Goal: Book appointment/travel/reservation

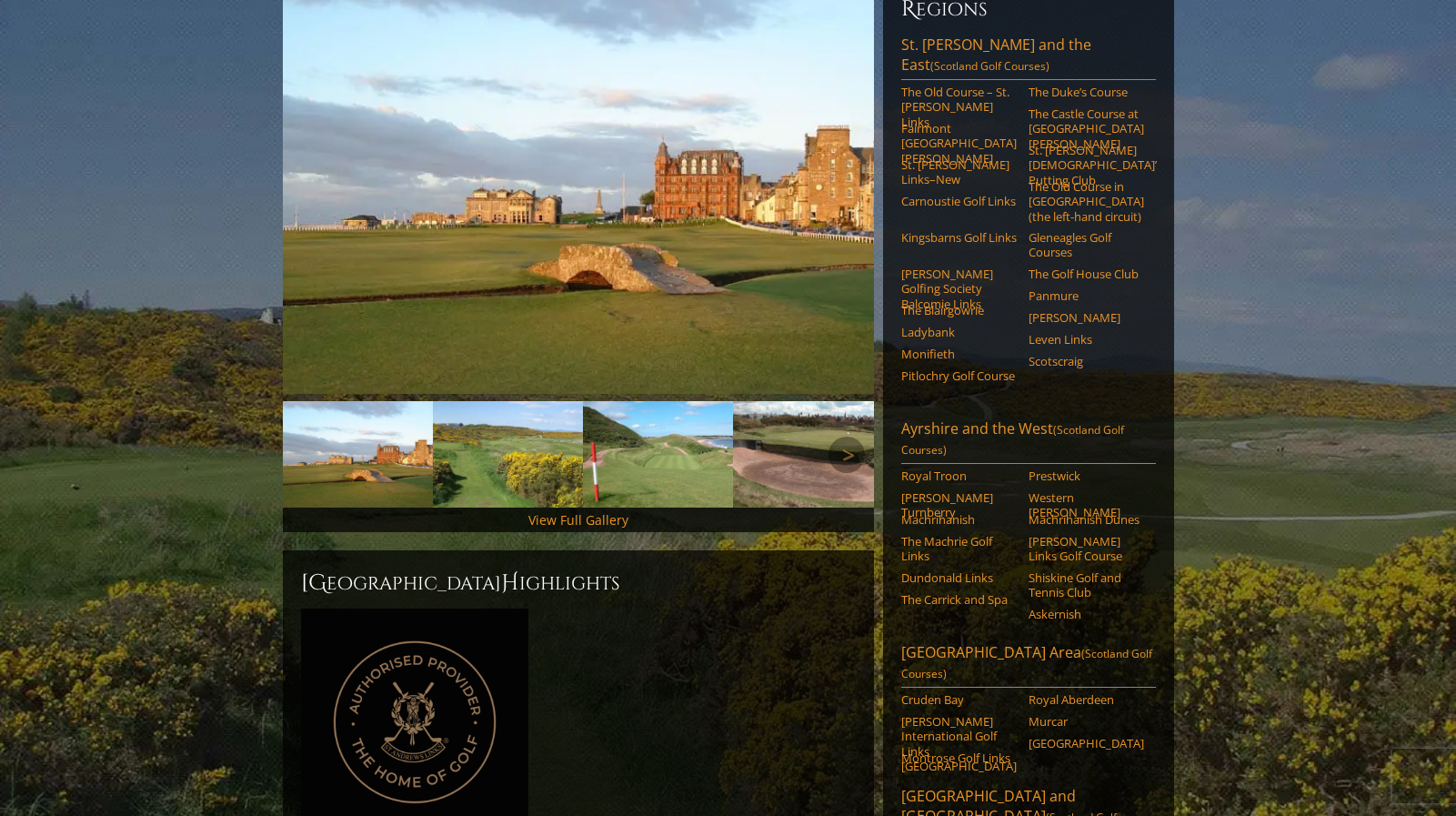
scroll to position [258, 0]
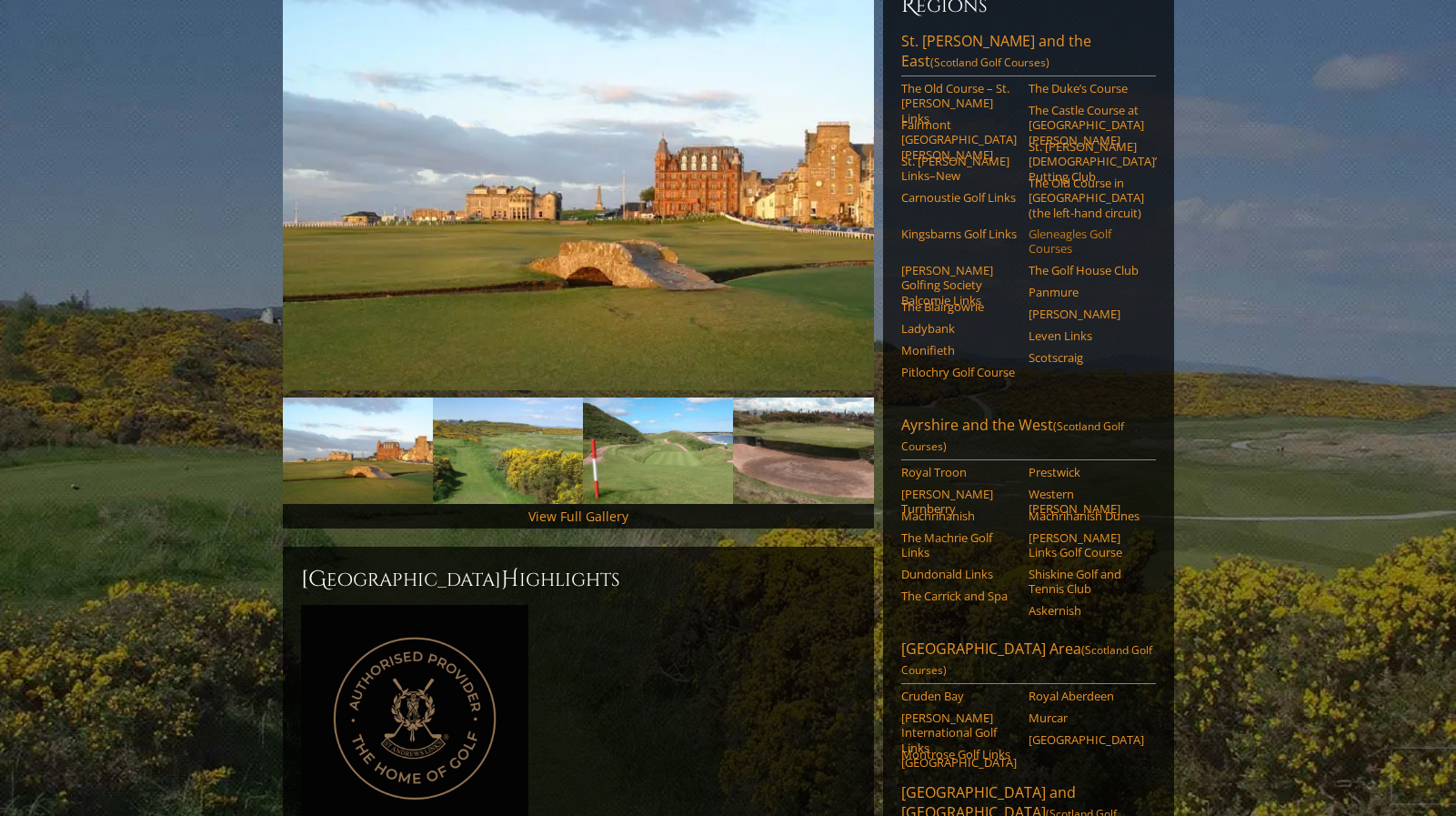
click at [1036, 227] on link "Gleneagles Golf Courses" at bounding box center [1087, 241] width 116 height 30
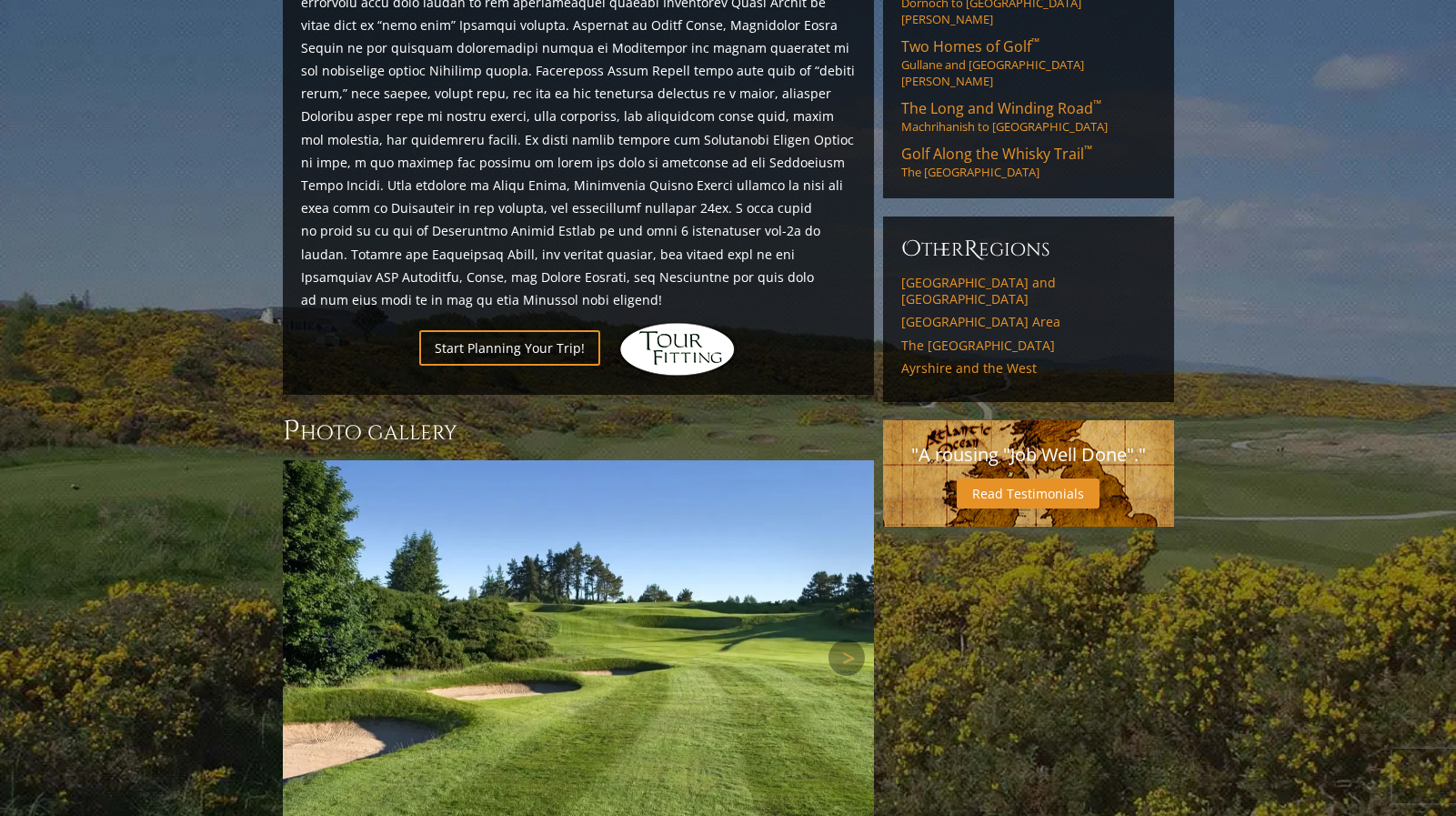
scroll to position [1218, 0]
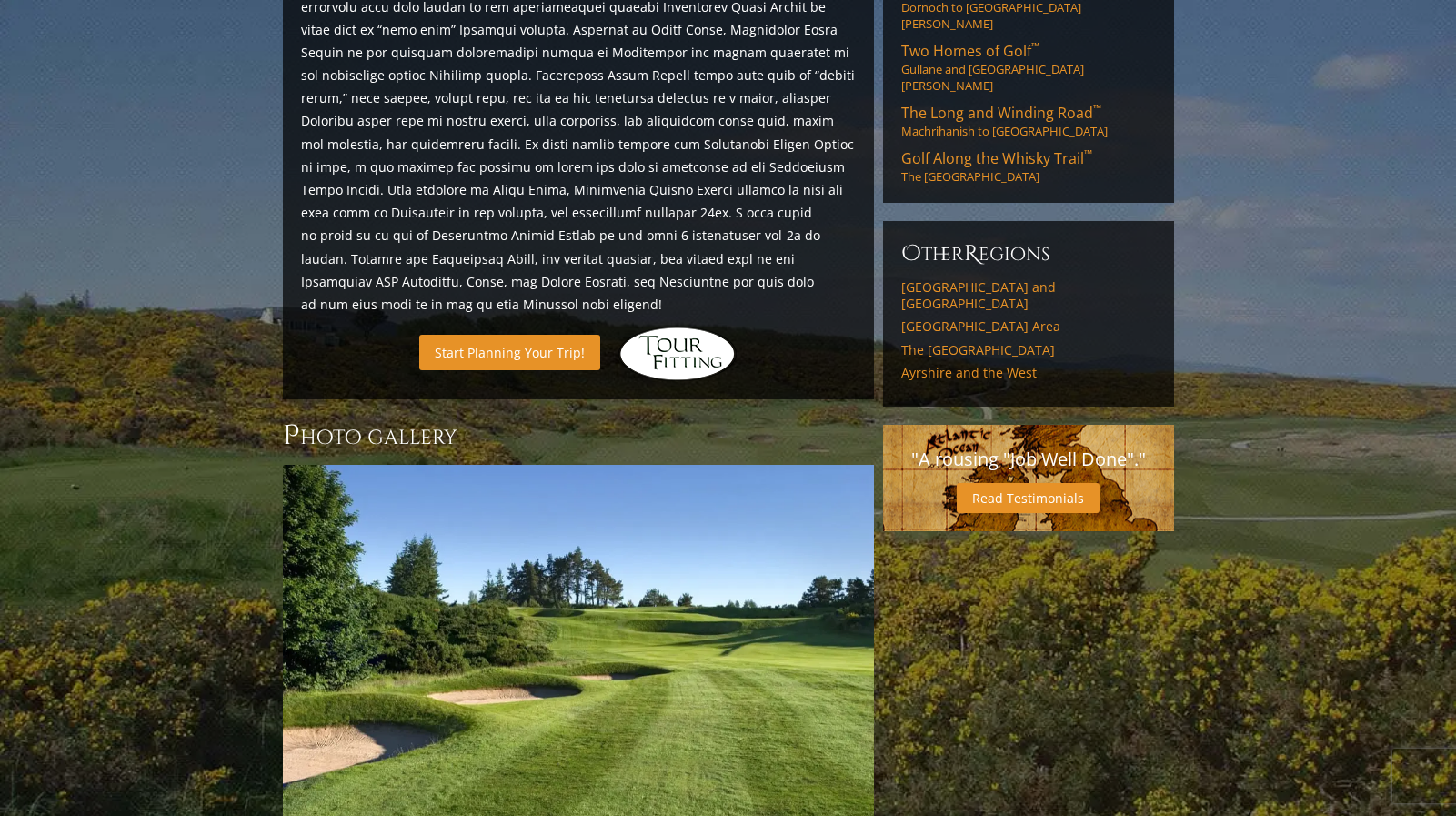
click at [524, 335] on link "Start Planning Your Trip!" at bounding box center [510, 352] width 181 height 36
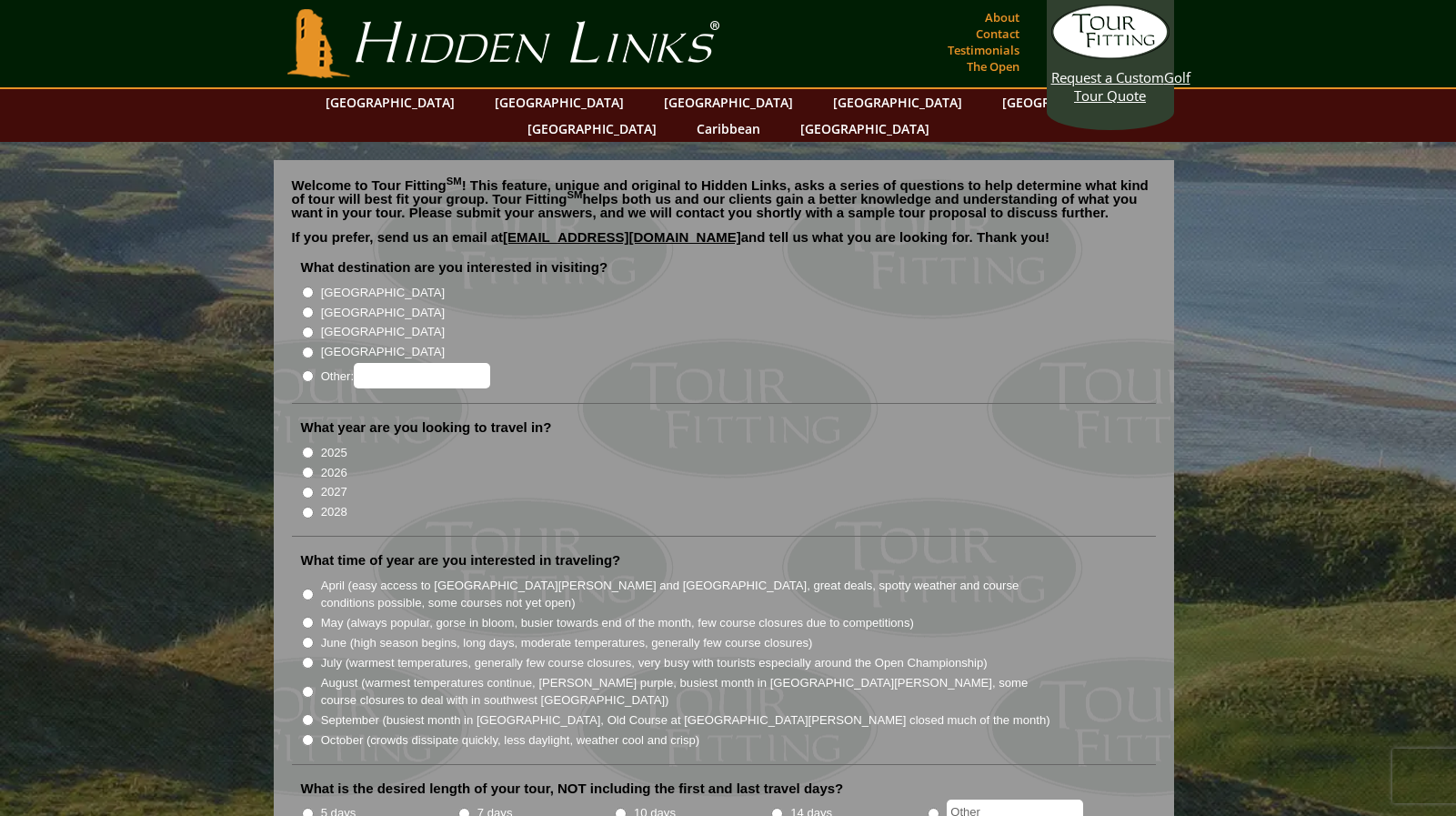
click at [308, 307] on input "[GEOGRAPHIC_DATA]" at bounding box center [308, 312] width 12 height 12
radio input "true"
click at [308, 466] on input "2026" at bounding box center [308, 472] width 12 height 12
radio input "true"
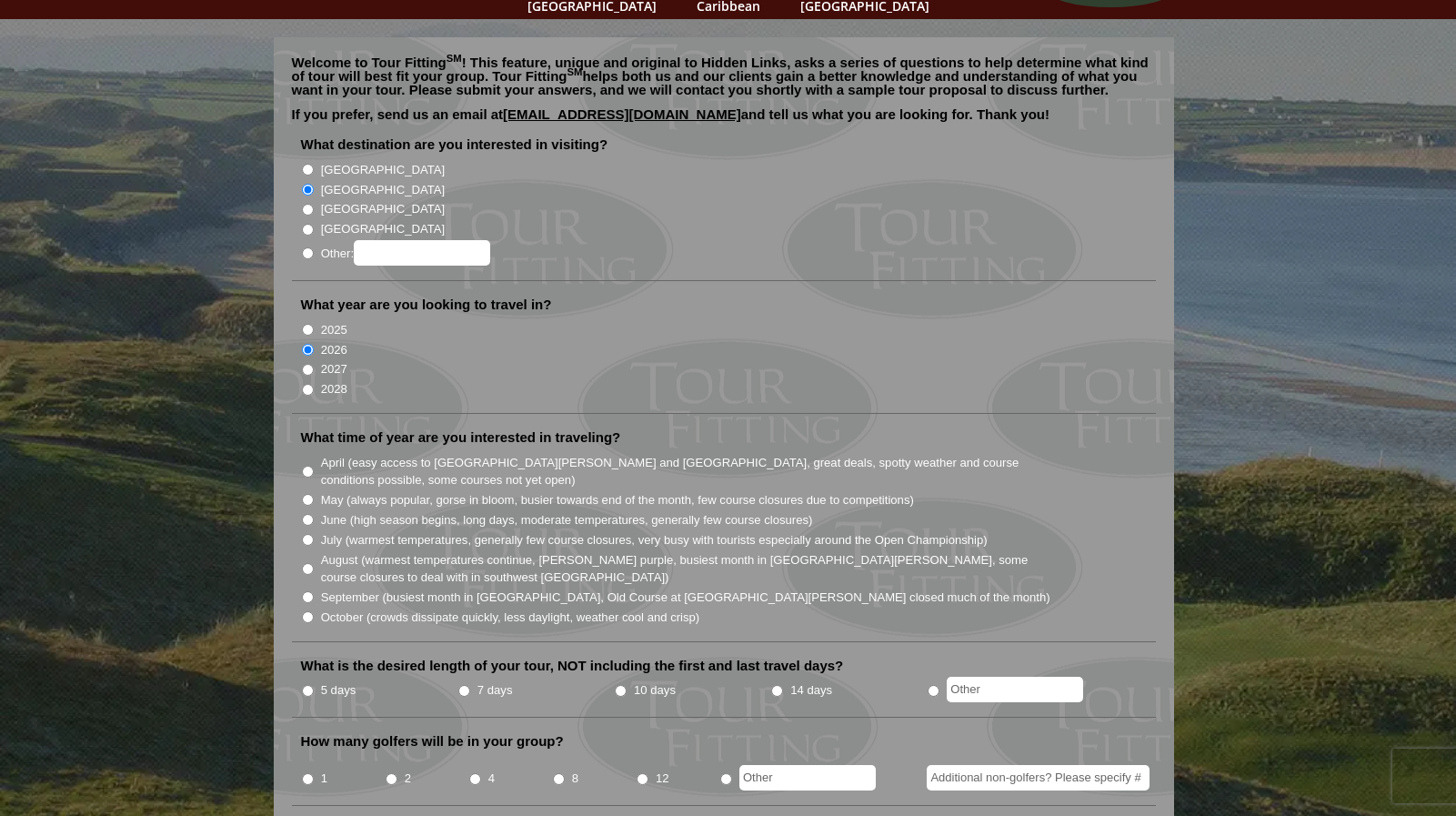
scroll to position [126, 0]
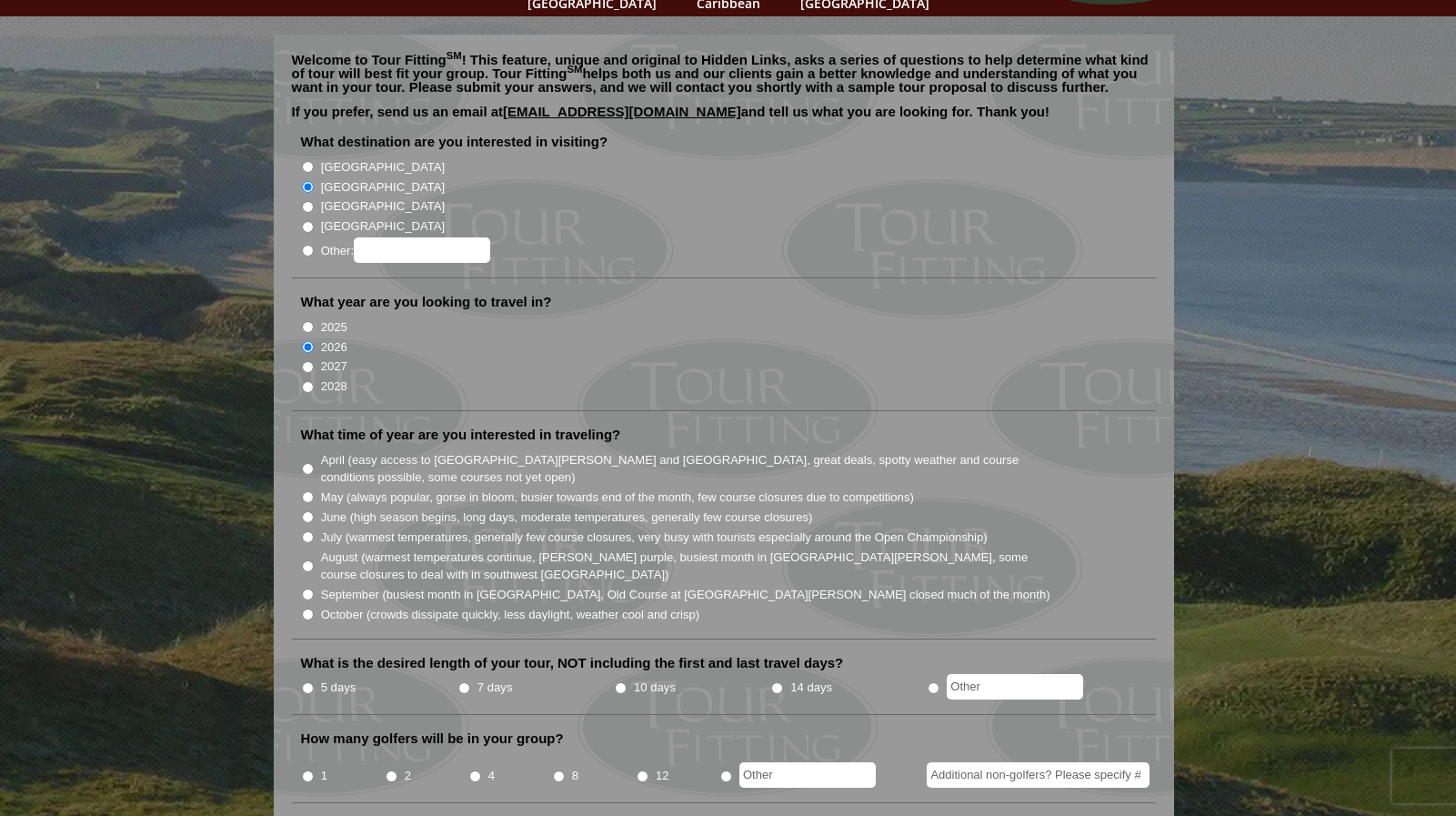
click at [308, 491] on input "May (always popular, gorse in bloom, busier towards end of the month, few cours…" at bounding box center [308, 497] width 12 height 12
radio input "true"
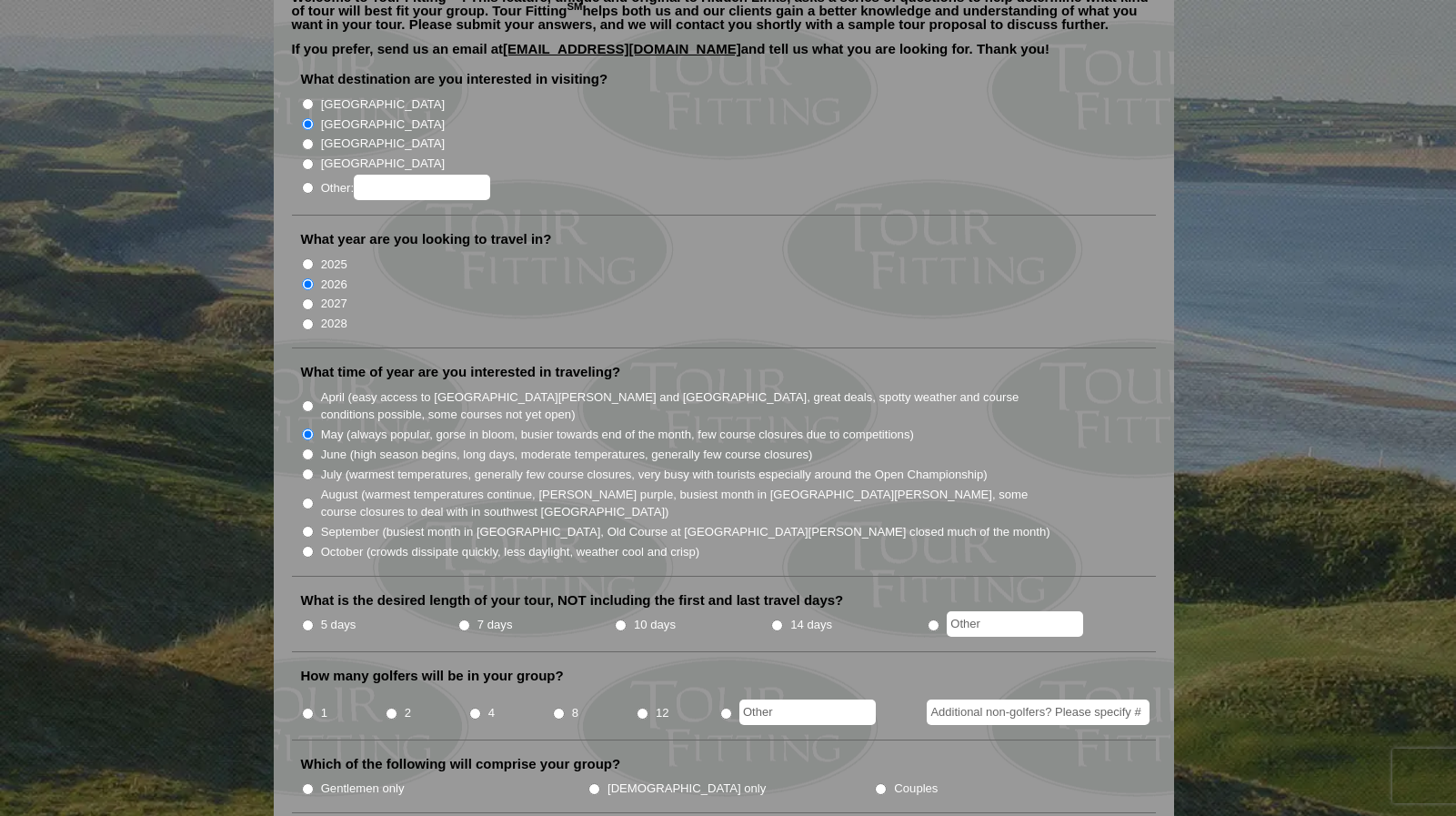
scroll to position [194, 0]
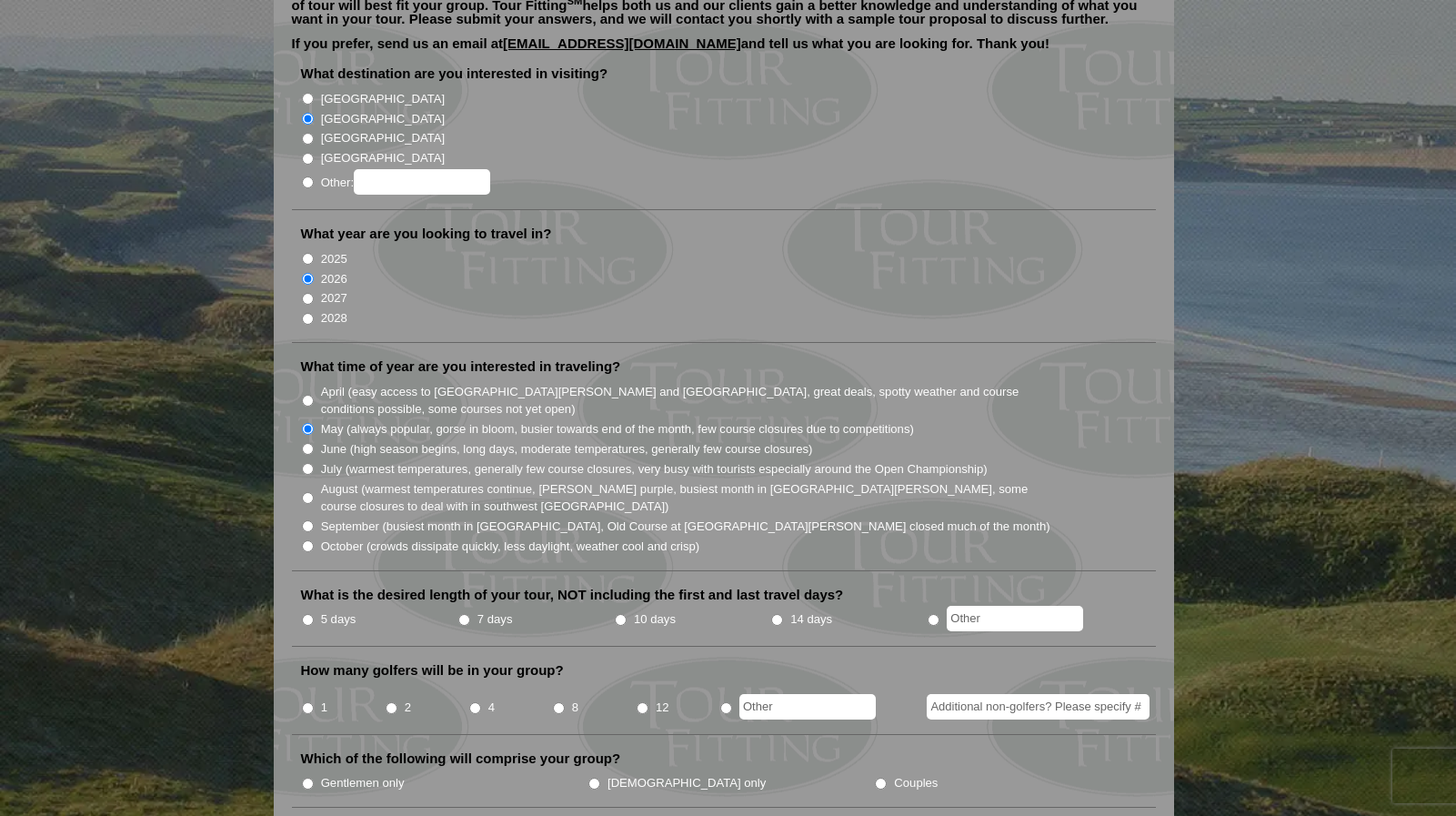
click at [308, 614] on input "5 days" at bounding box center [308, 620] width 12 height 12
radio input "true"
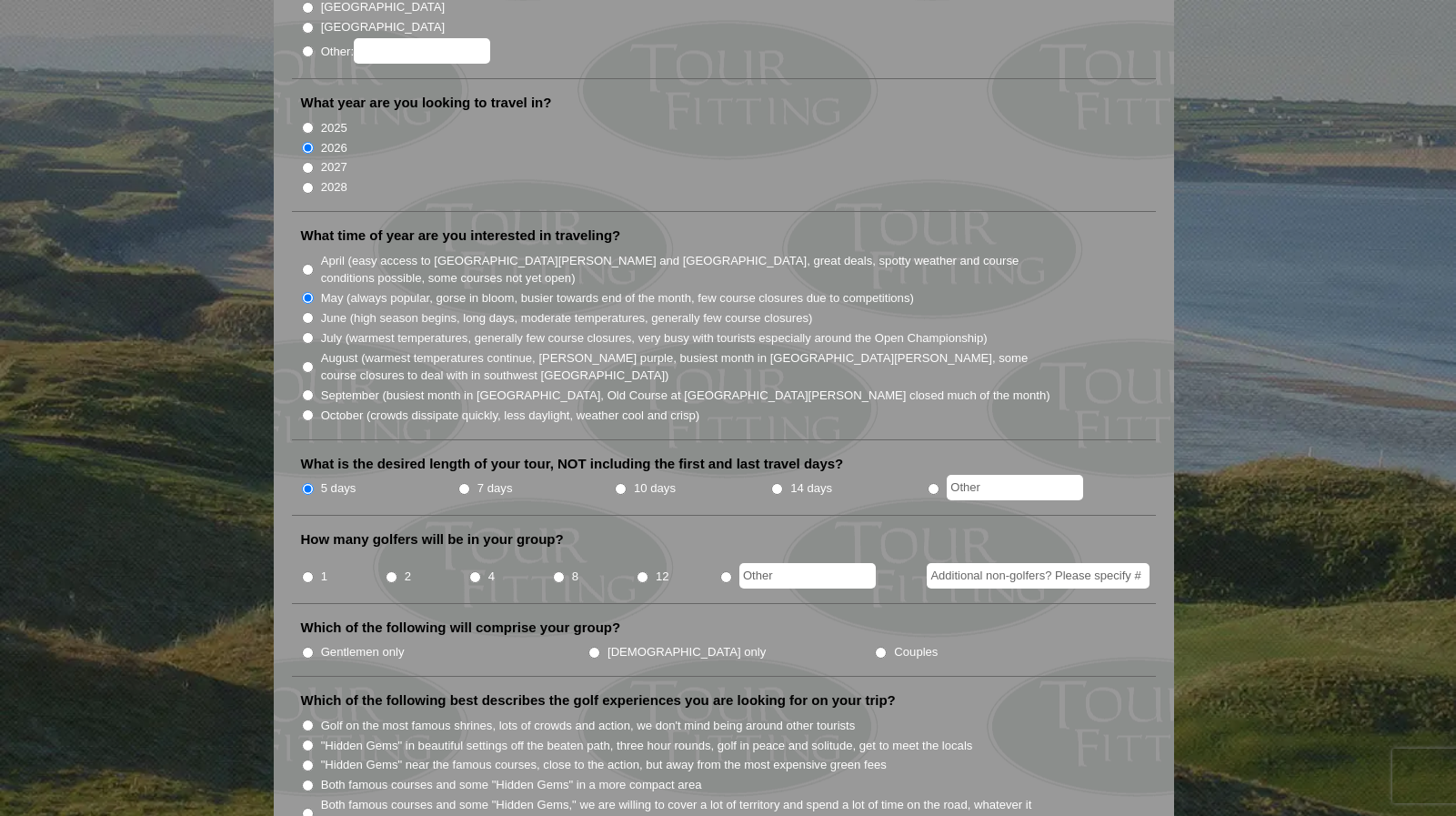
scroll to position [343, 0]
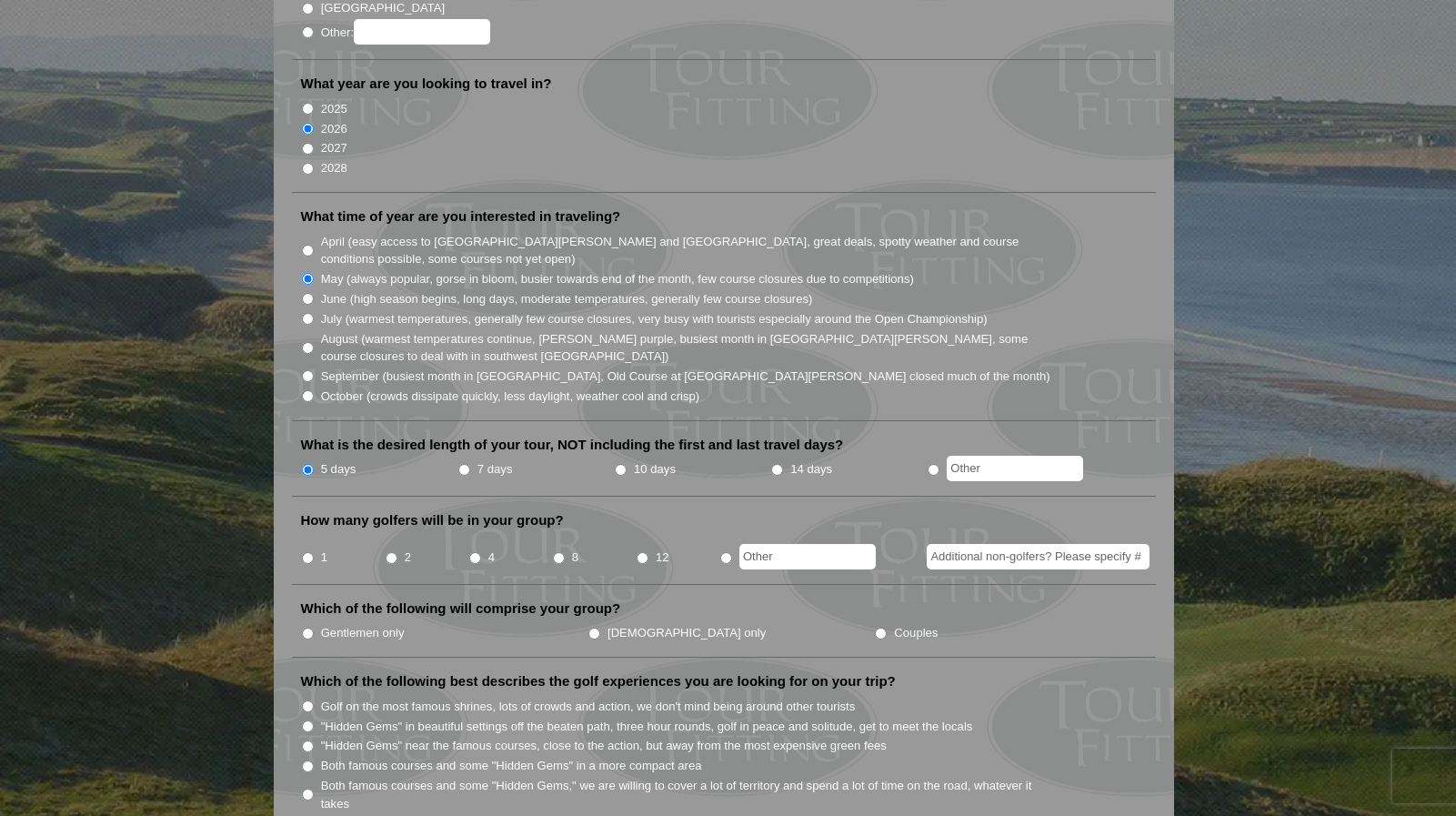
click at [387, 552] on input "2" at bounding box center [391, 557] width 12 height 12
radio input "true"
click at [310, 628] on input "Gentlemen only" at bounding box center [308, 633] width 12 height 12
radio input "true"
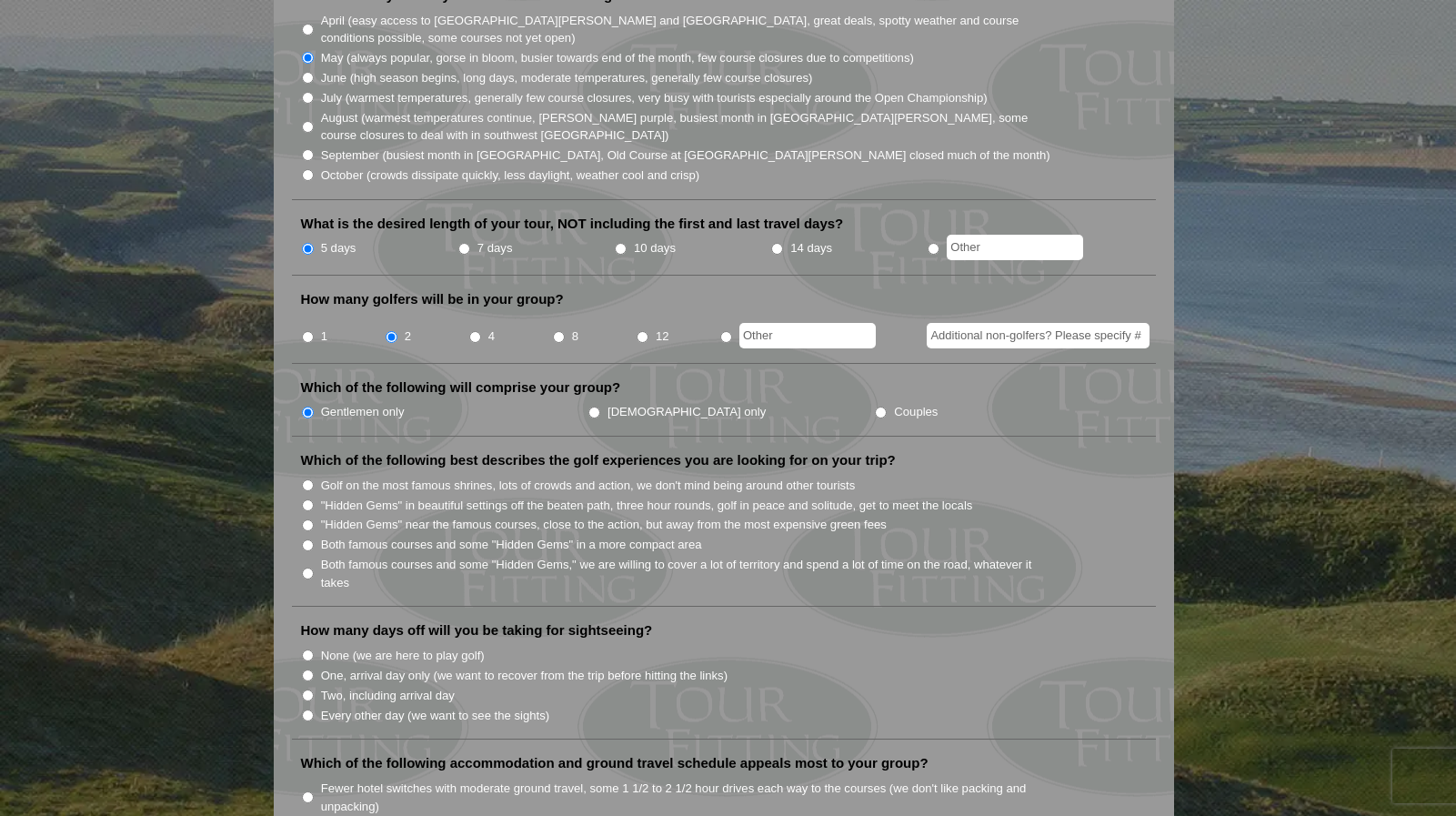
scroll to position [574, 0]
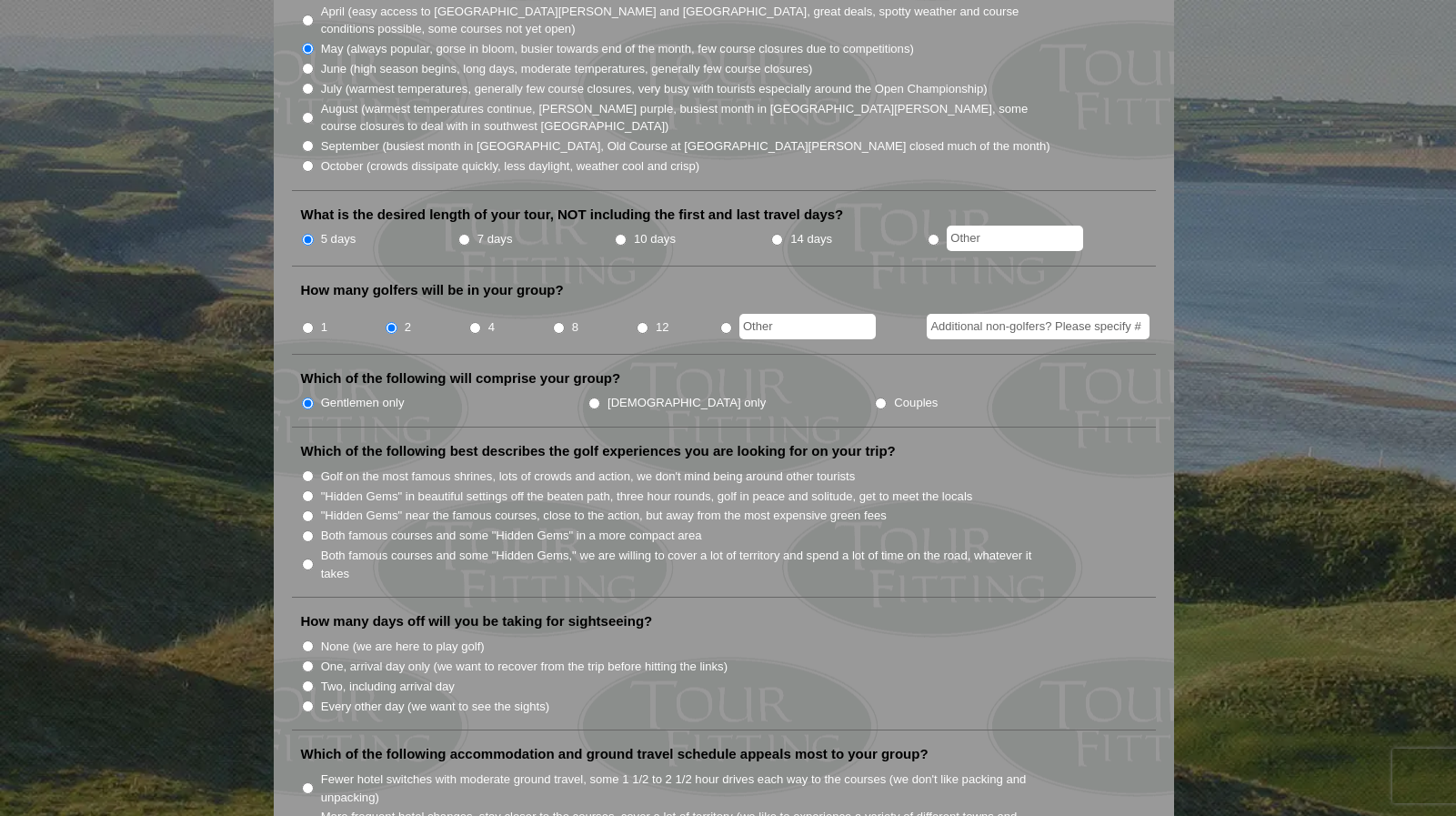
click at [308, 531] on input "Both famous courses and some "Hidden Gems" in a more compact area" at bounding box center [308, 536] width 12 height 12
radio input "true"
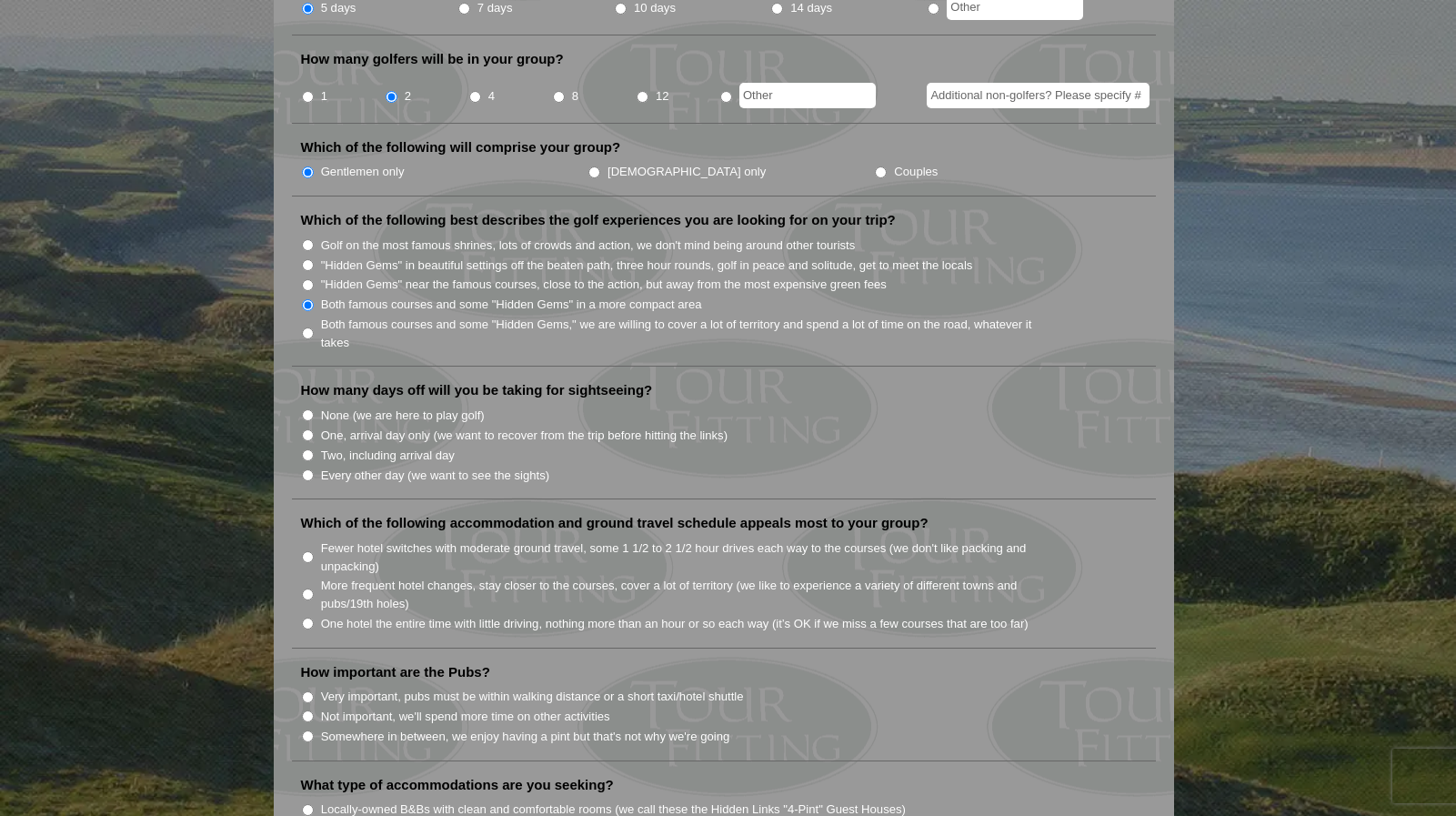
scroll to position [809, 0]
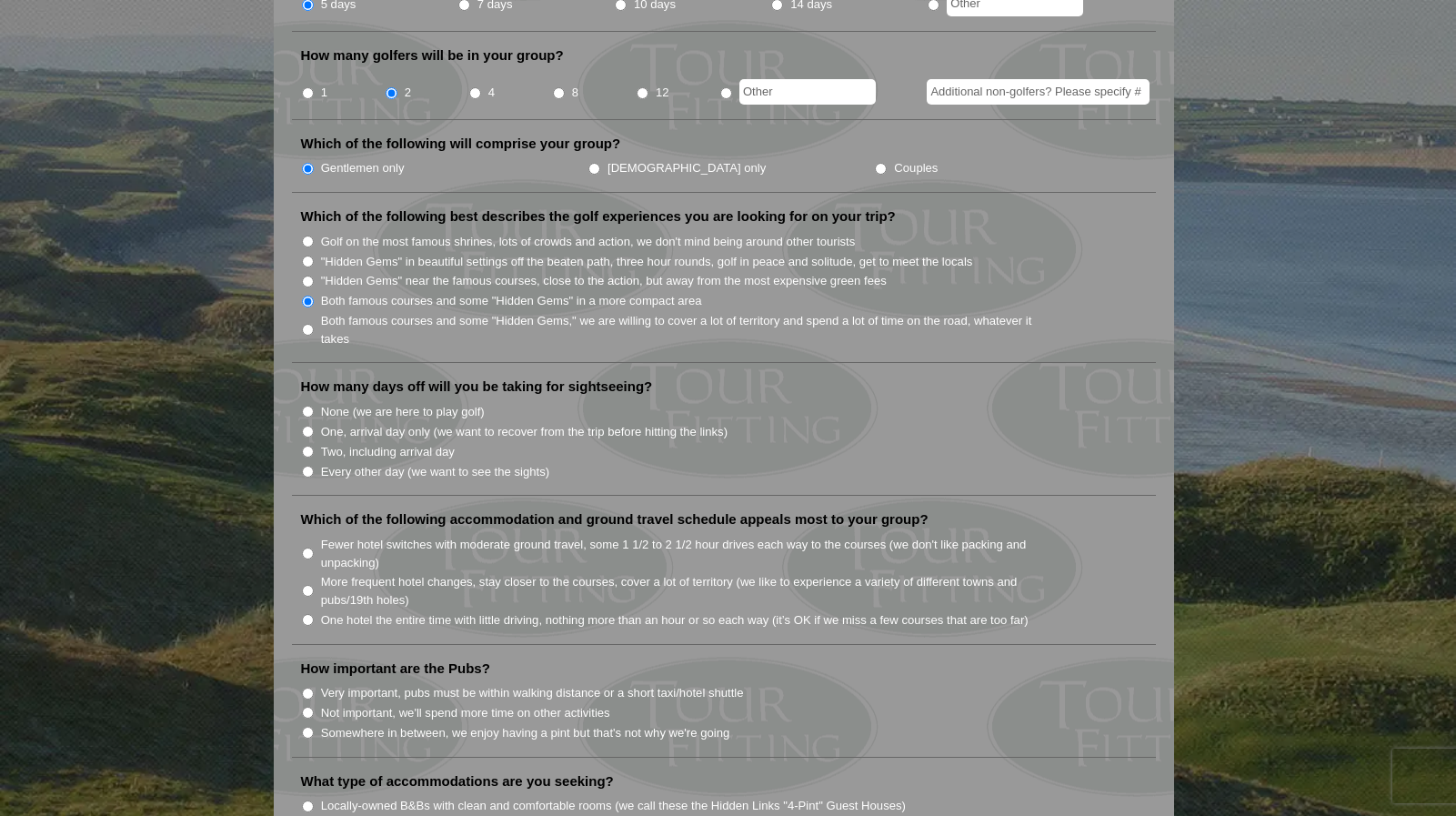
click at [308, 445] on input "Two, including arrival day" at bounding box center [308, 451] width 12 height 12
radio input "true"
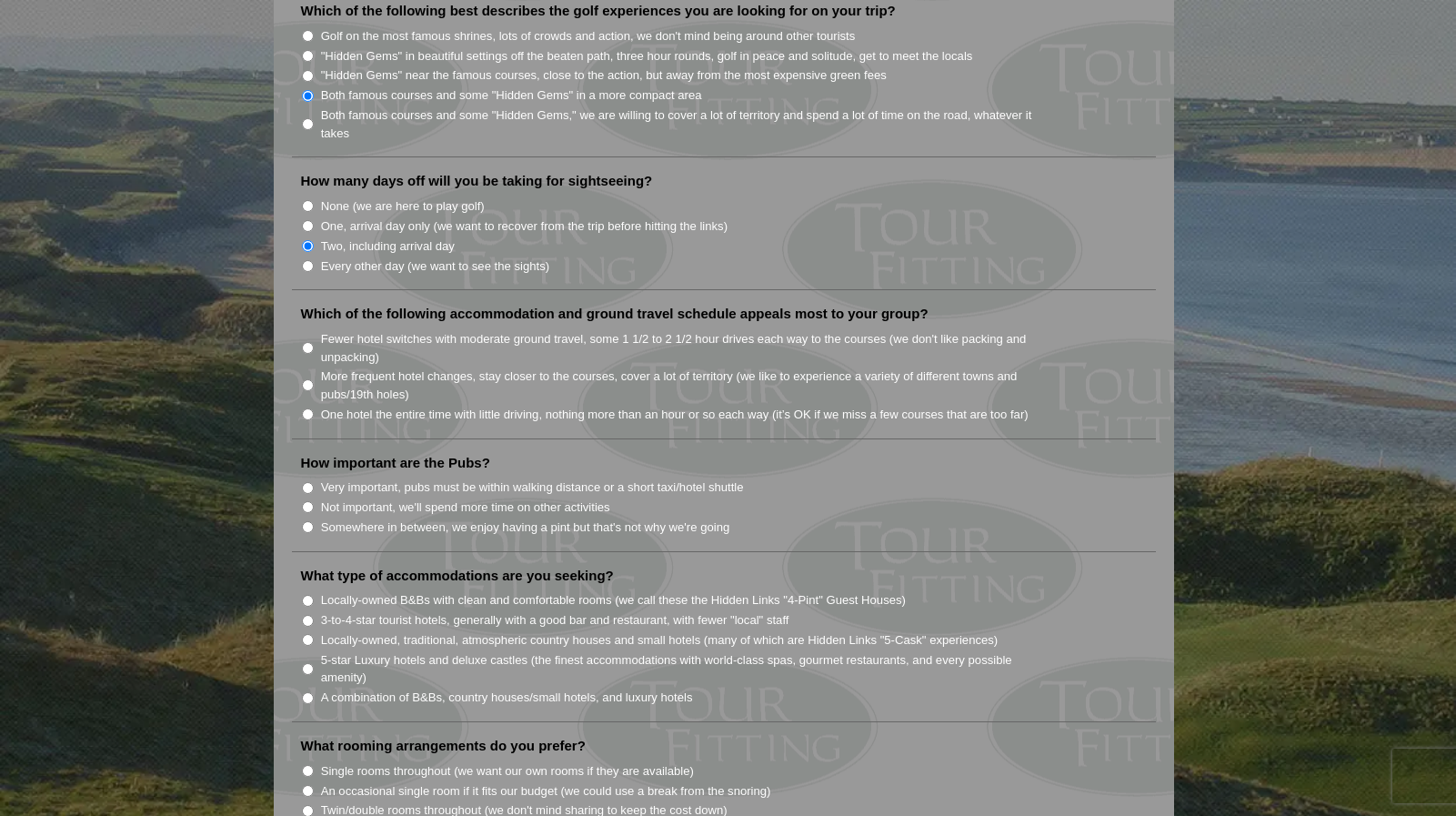
scroll to position [1017, 0]
click at [308, 406] on input "One hotel the entire time with little driving, nothing more than an hour or so …" at bounding box center [308, 411] width 12 height 12
radio input "true"
click at [310, 479] on input "Very important, pubs must be within walking distance or a short taxi/hotel shut…" at bounding box center [308, 485] width 12 height 12
radio input "true"
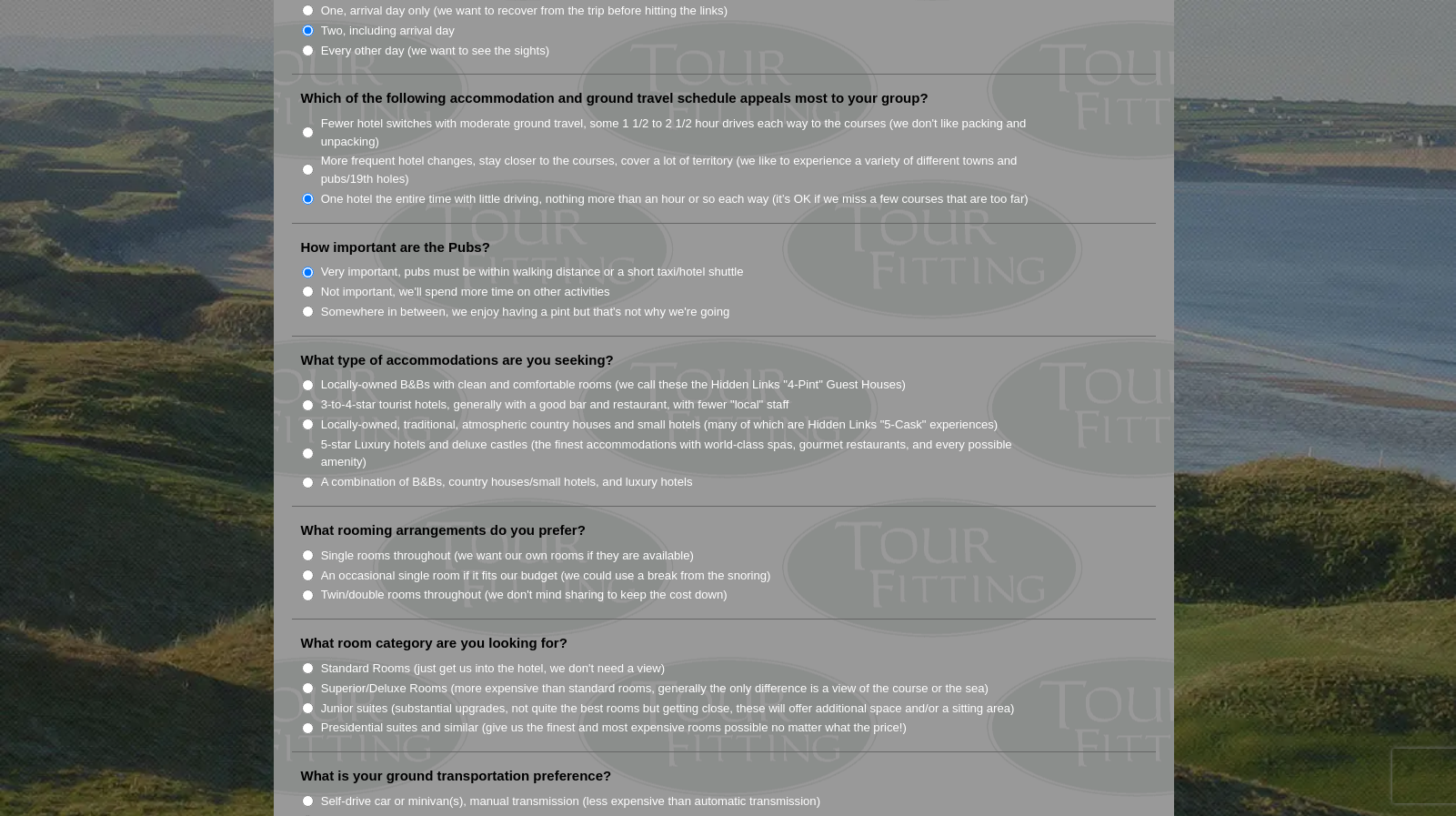
scroll to position [1242, 0]
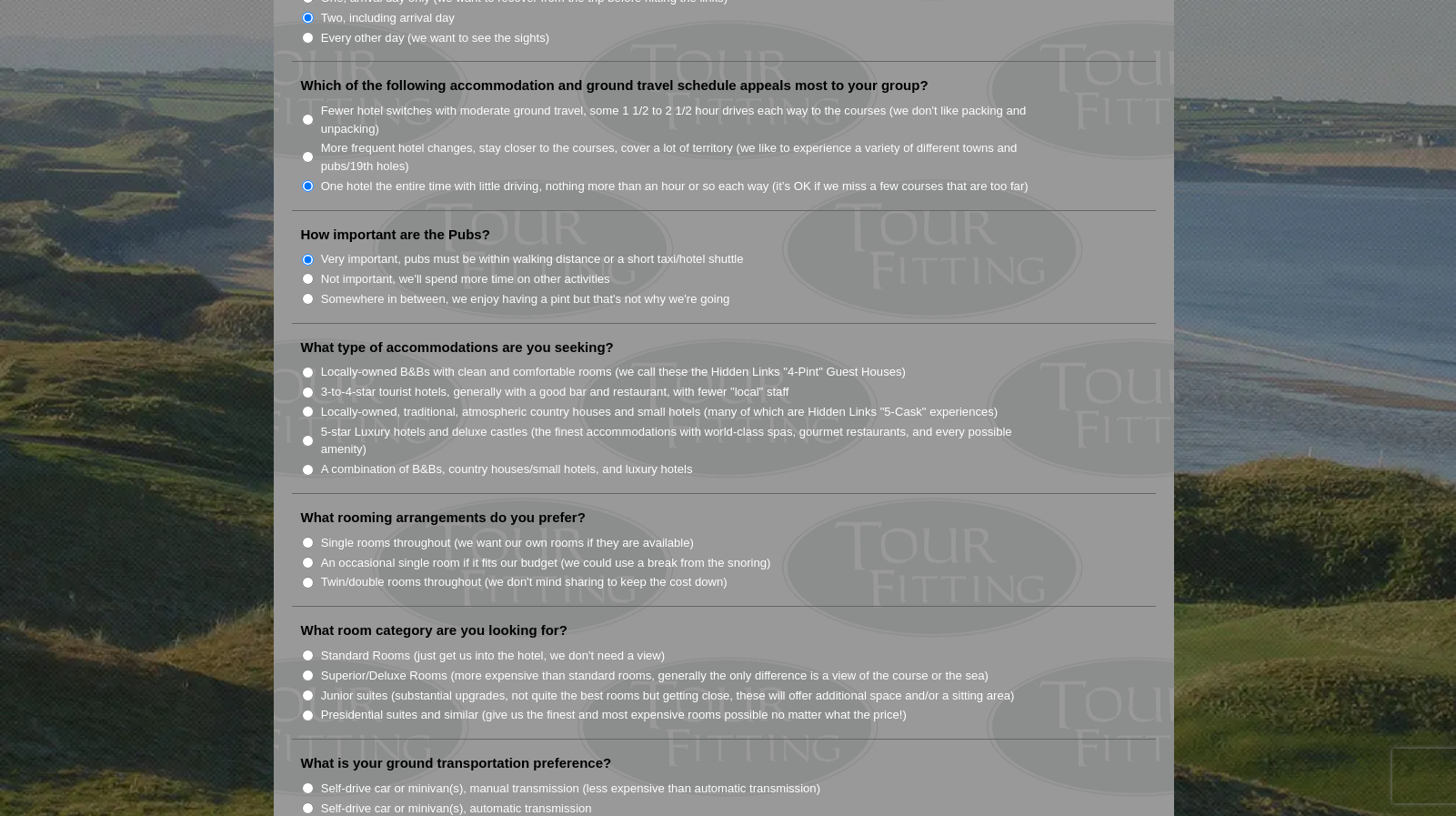
click at [308, 366] on input "Locally-owned B&Bs with clean and comfortable rooms (we call these the Hidden L…" at bounding box center [308, 372] width 12 height 12
radio input "true"
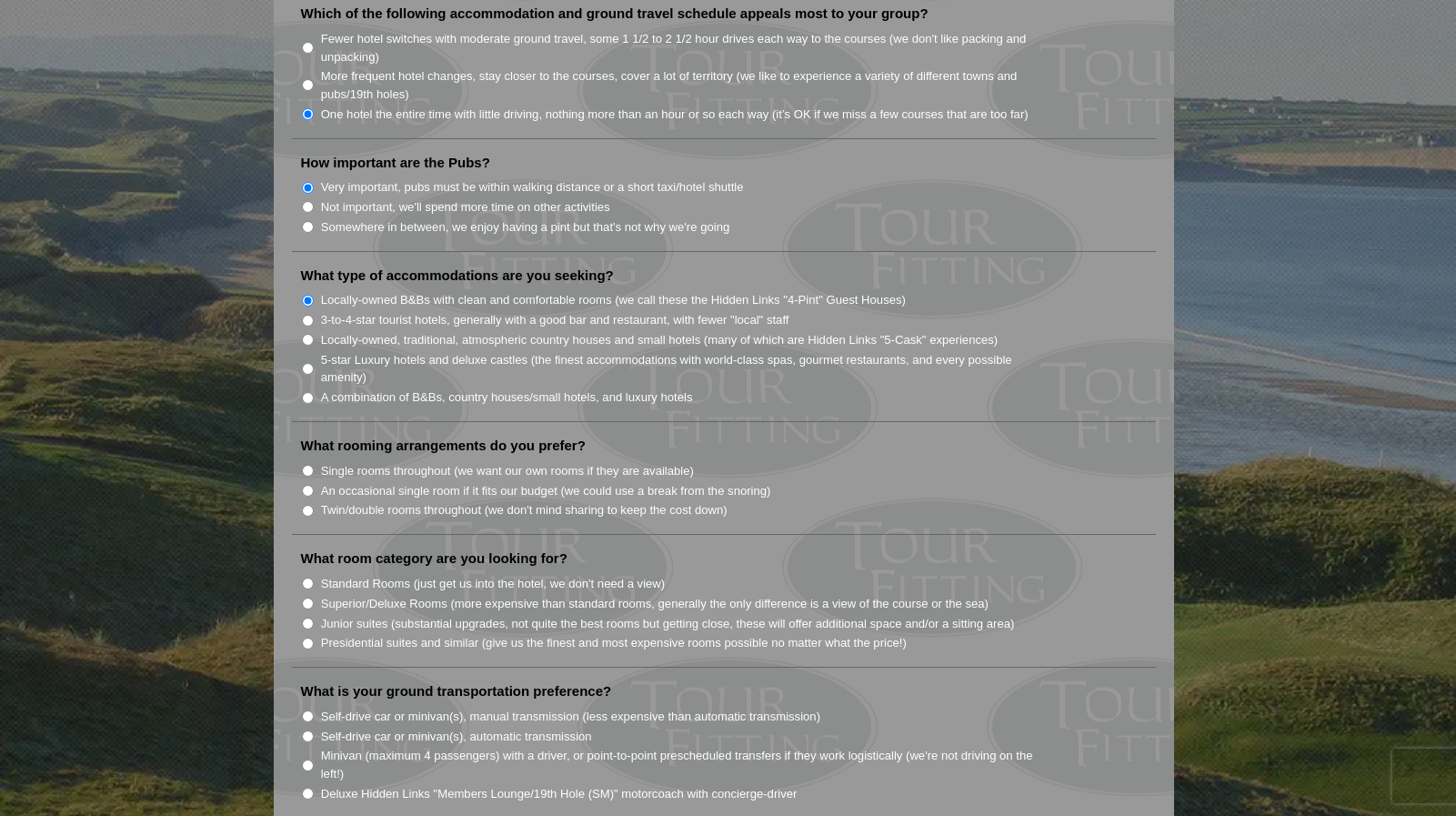
scroll to position [1316, 0]
click at [307, 463] on input "Single rooms throughout (we want our own rooms if they are available)" at bounding box center [308, 468] width 12 height 12
radio input "true"
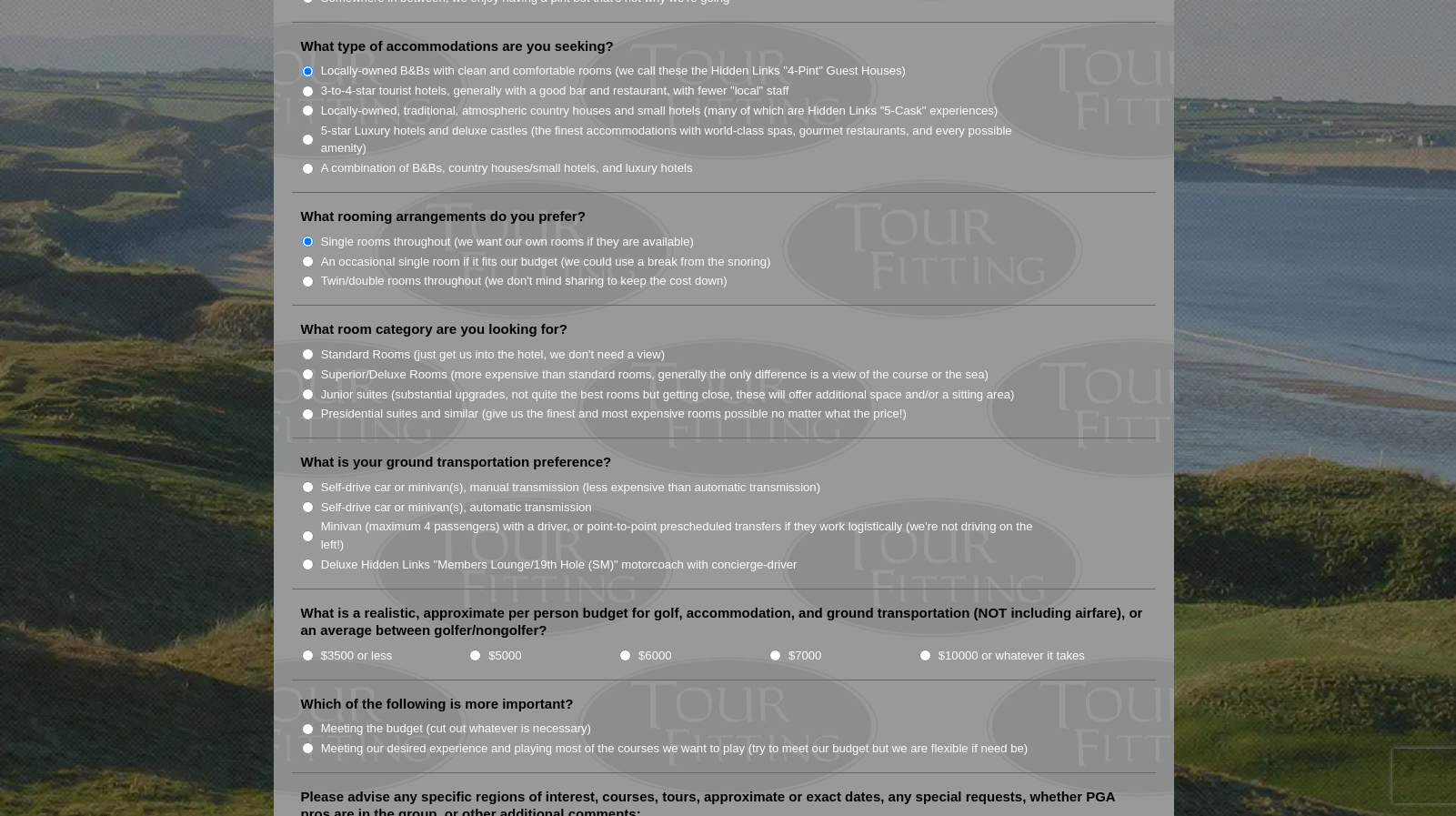
scroll to position [1558, 0]
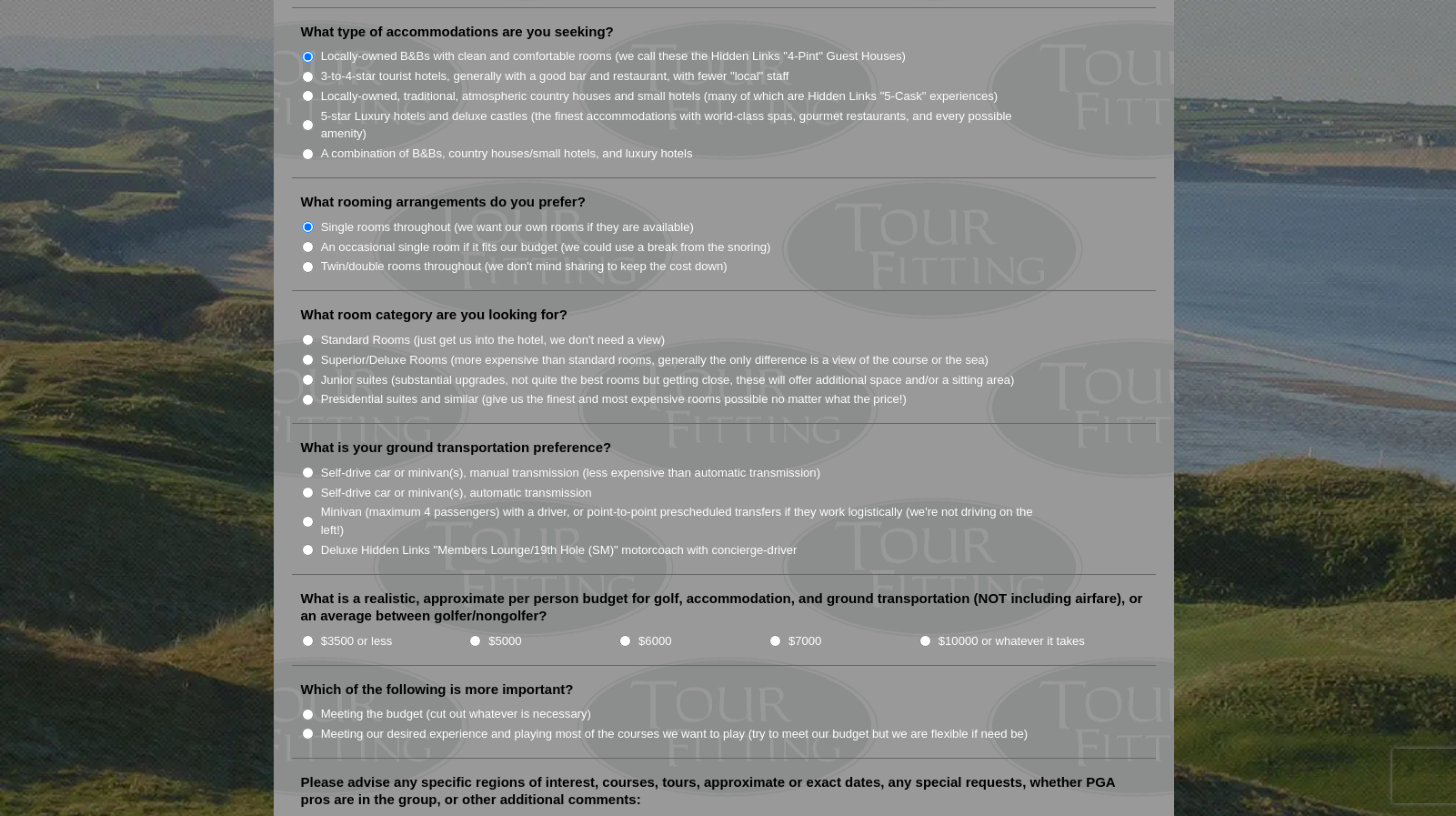
click at [305, 334] on input "Standard Rooms (just get us into the hotel, we don't need a view)" at bounding box center [308, 340] width 12 height 12
radio input "true"
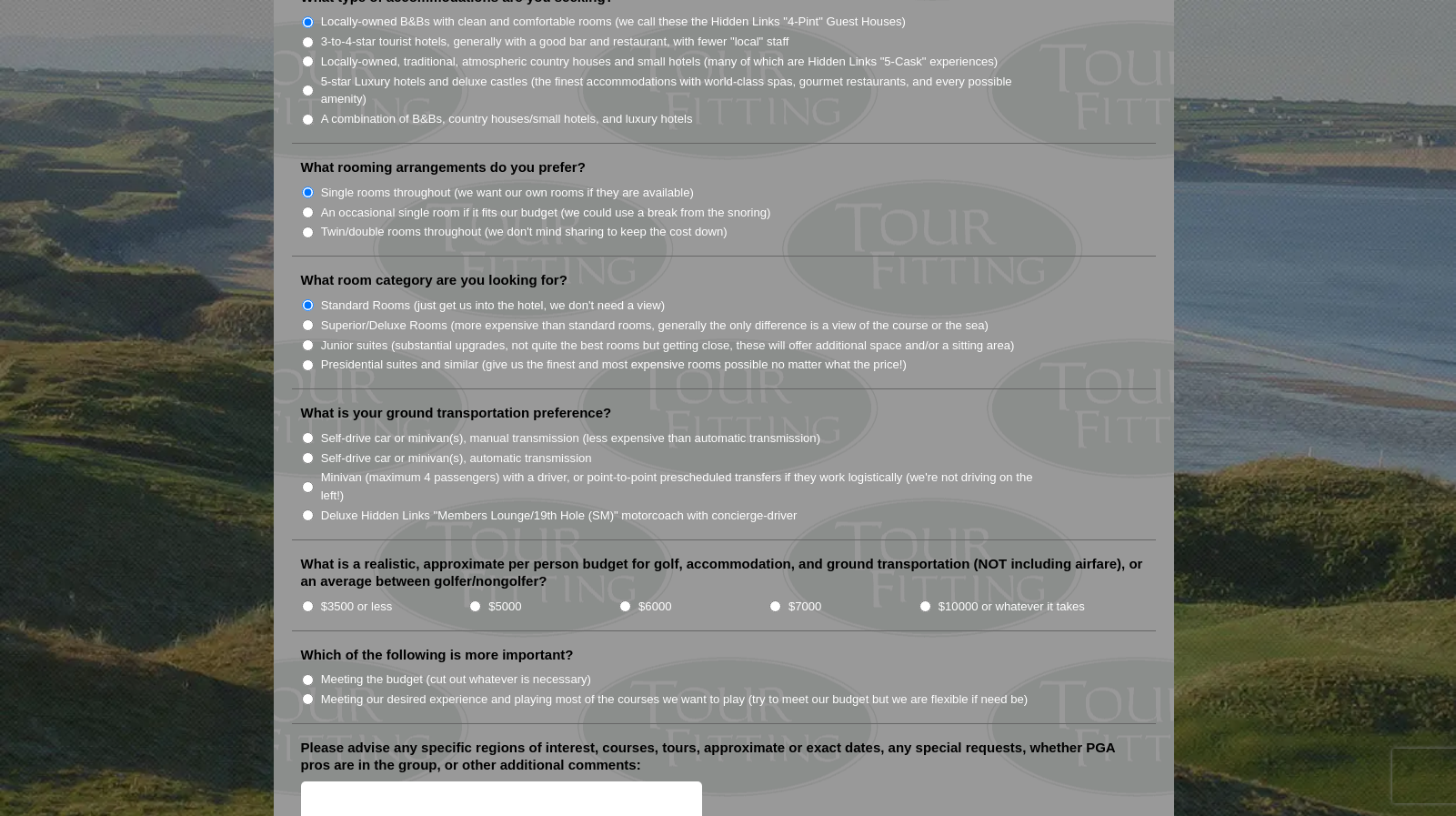
scroll to position [1607, 0]
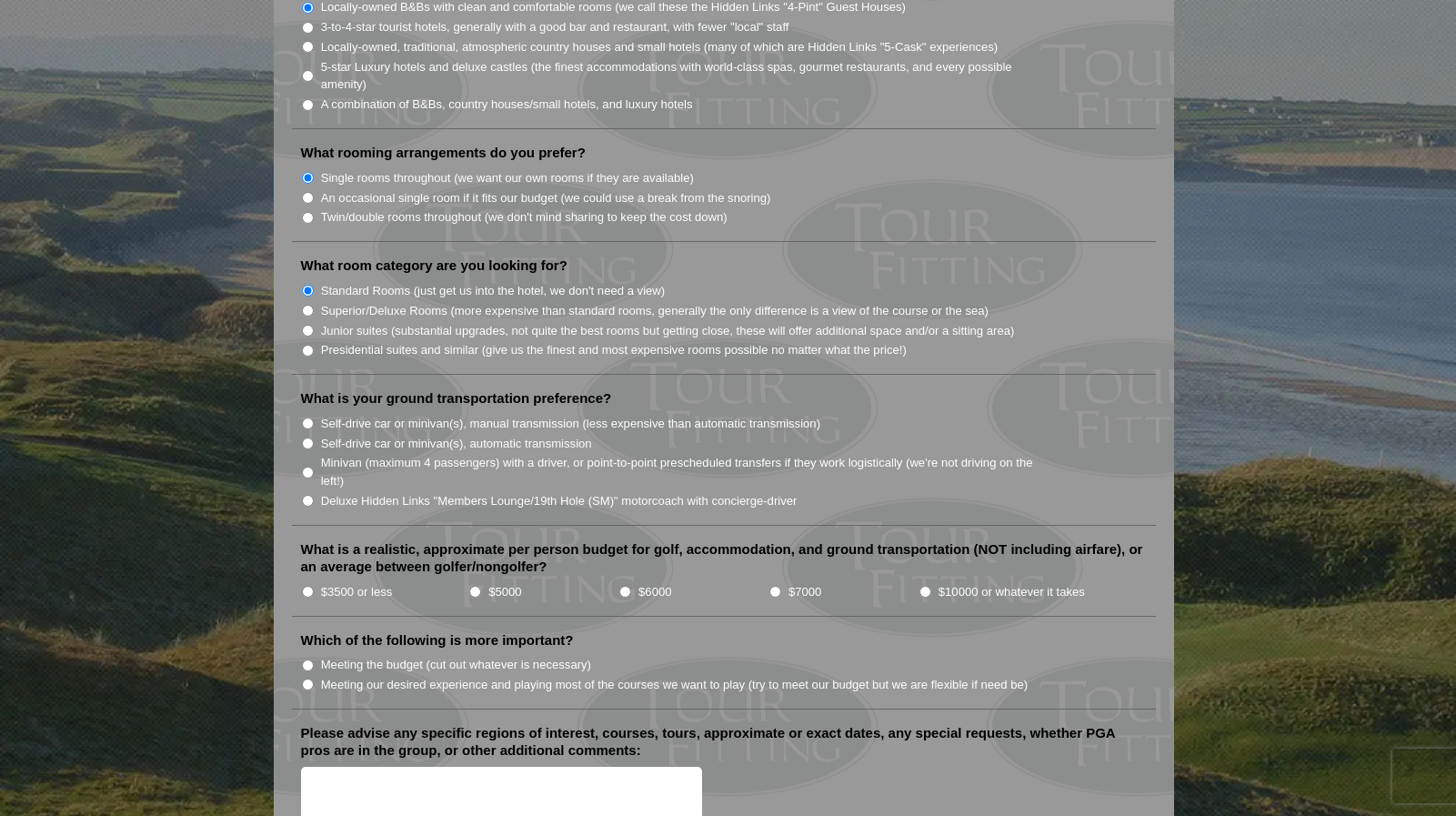
click at [307, 438] on input "Self-drive car or minivan(s), automatic transmission" at bounding box center [308, 443] width 12 height 12
radio input "true"
click at [474, 586] on input "$5000" at bounding box center [475, 591] width 12 height 12
radio input "true"
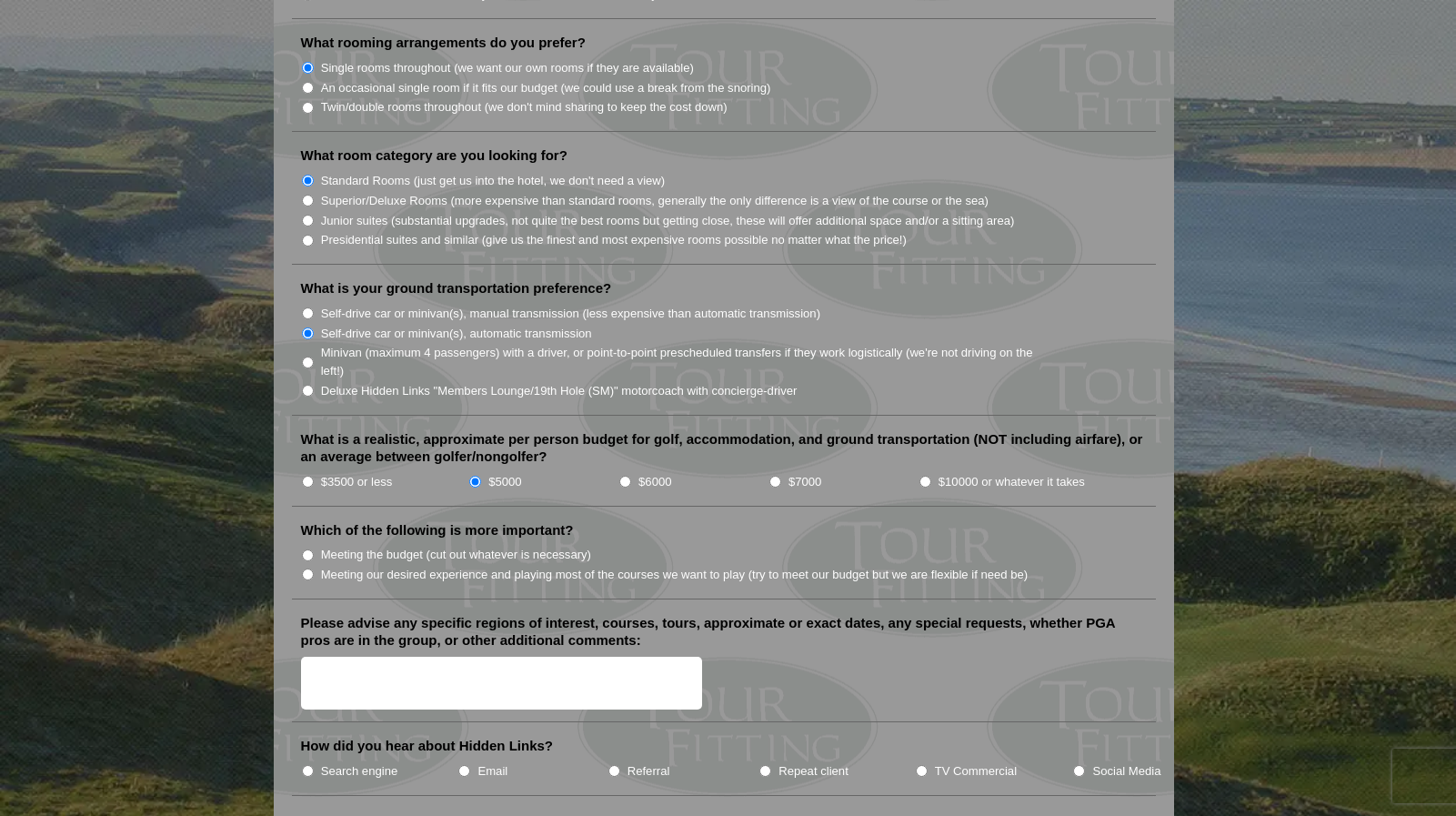
scroll to position [1731, 0]
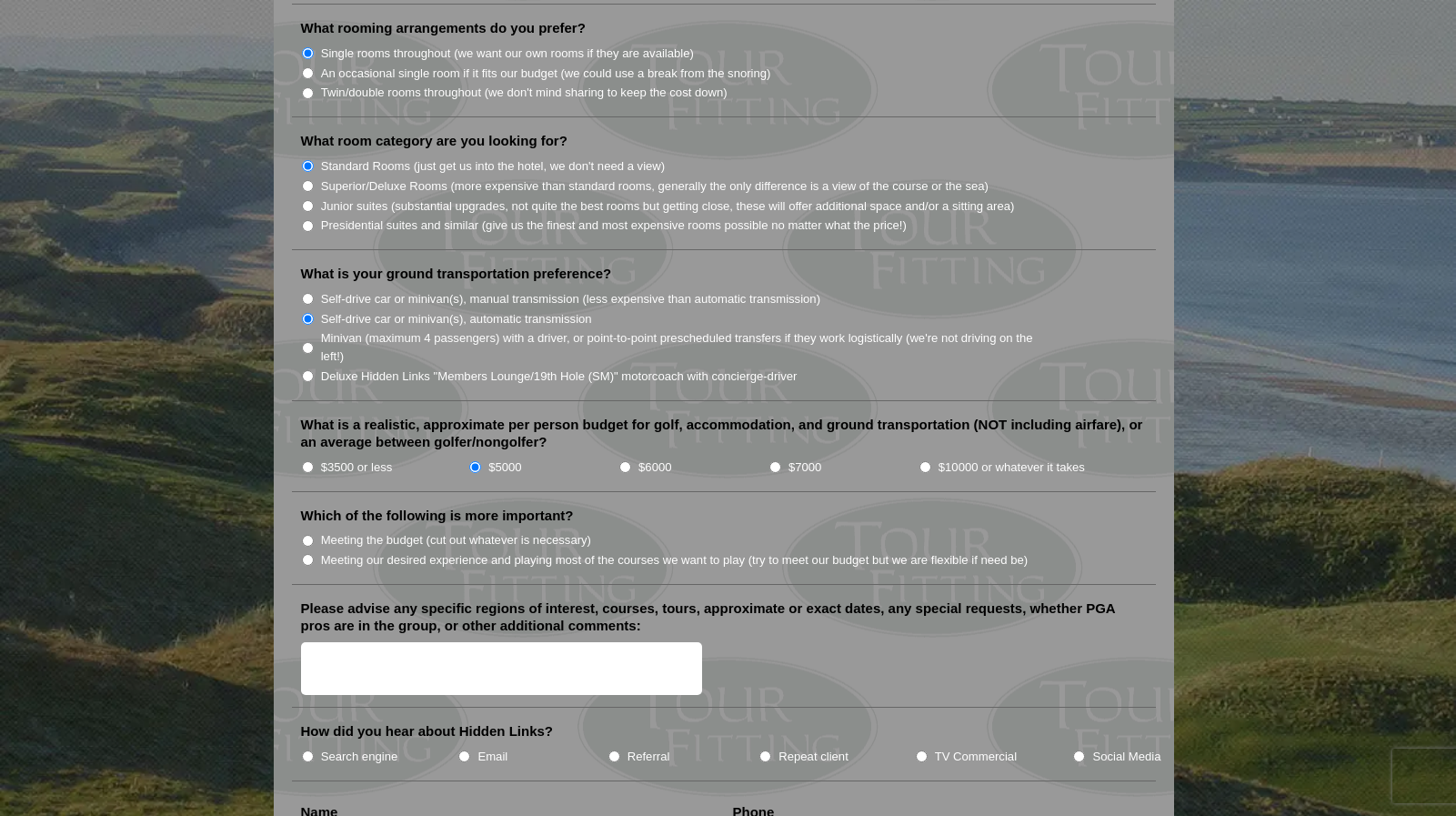
click at [310, 553] on input "Meeting our desired experience and playing most of the courses we want to play …" at bounding box center [308, 559] width 12 height 12
radio input "true"
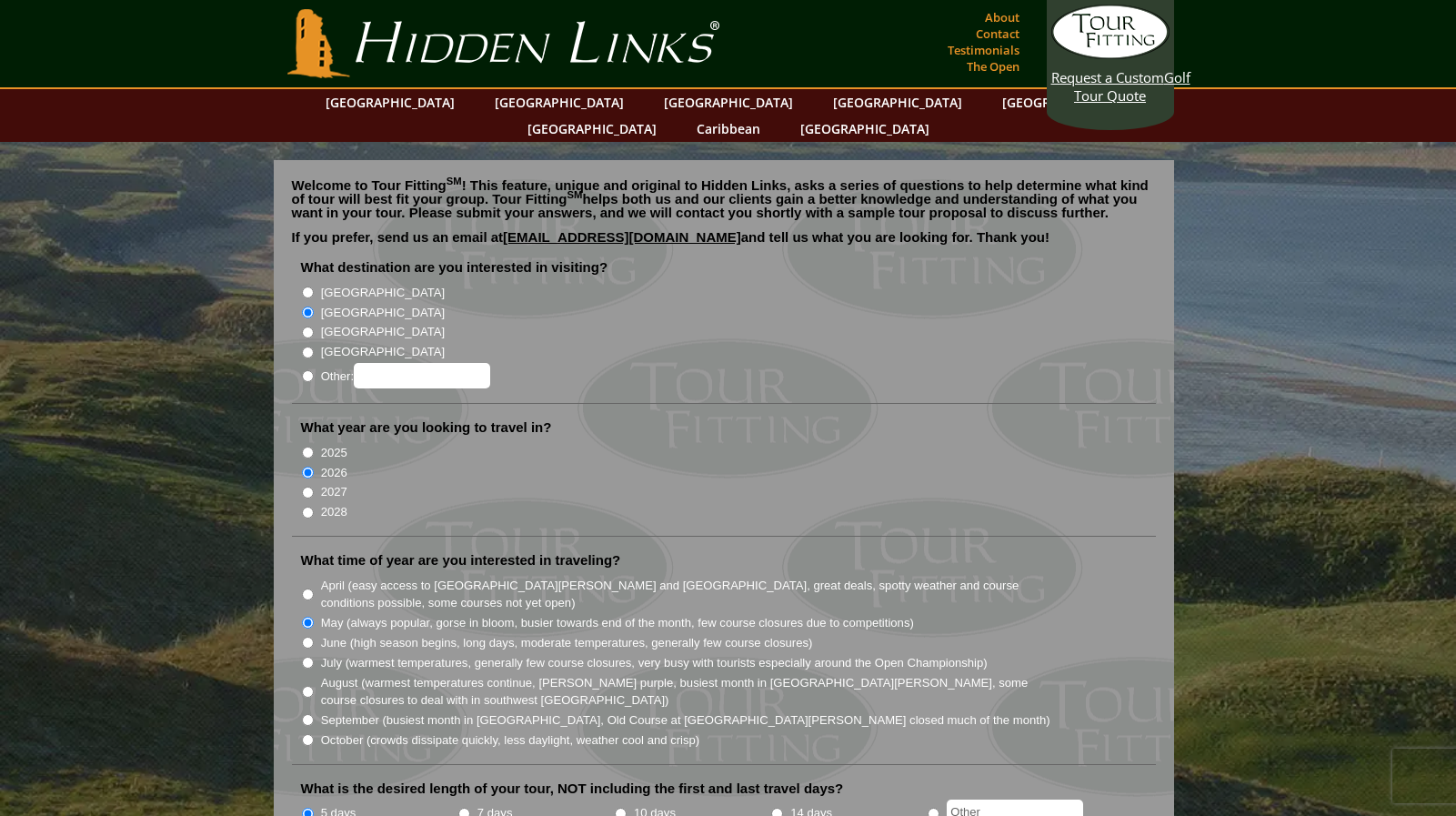
scroll to position [0, 0]
